Goal: Information Seeking & Learning: Learn about a topic

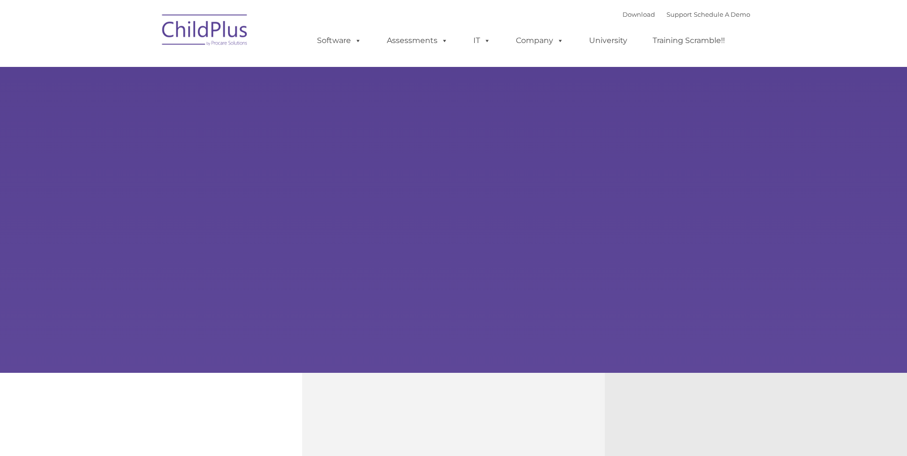
type input ""
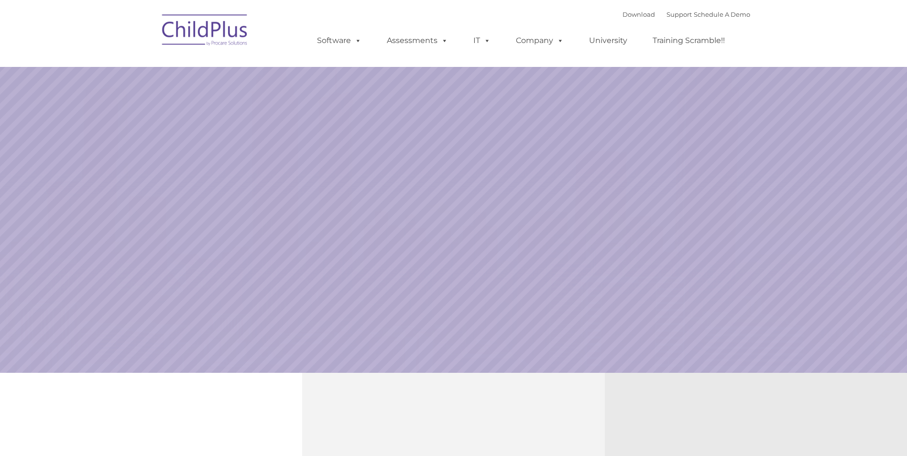
select select "MEDIUM"
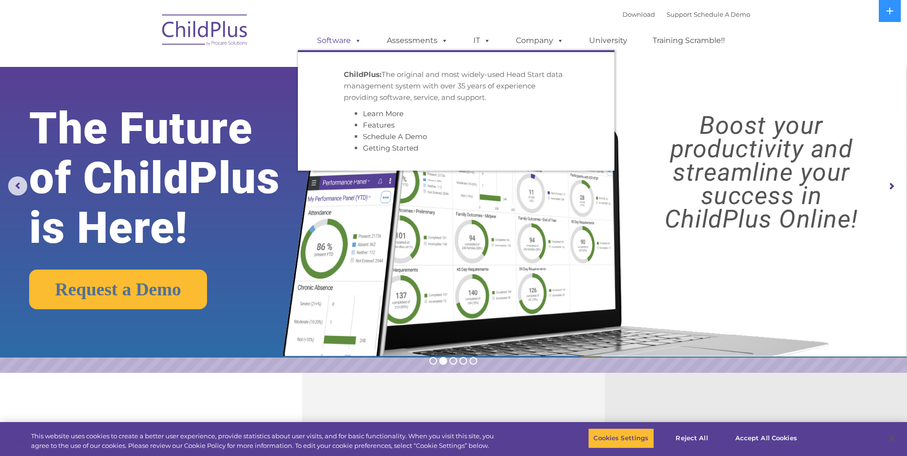
click at [347, 40] on link "Software" at bounding box center [339, 40] width 64 height 19
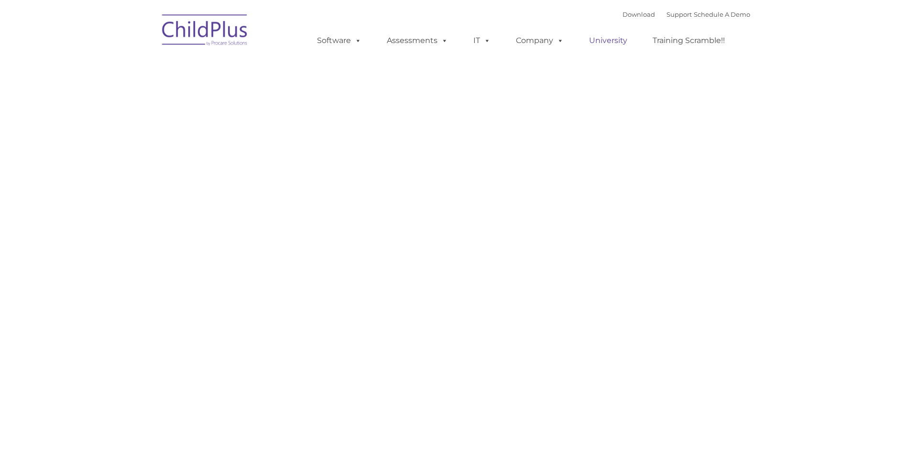
type input ""
